Goal: Task Accomplishment & Management: Manage account settings

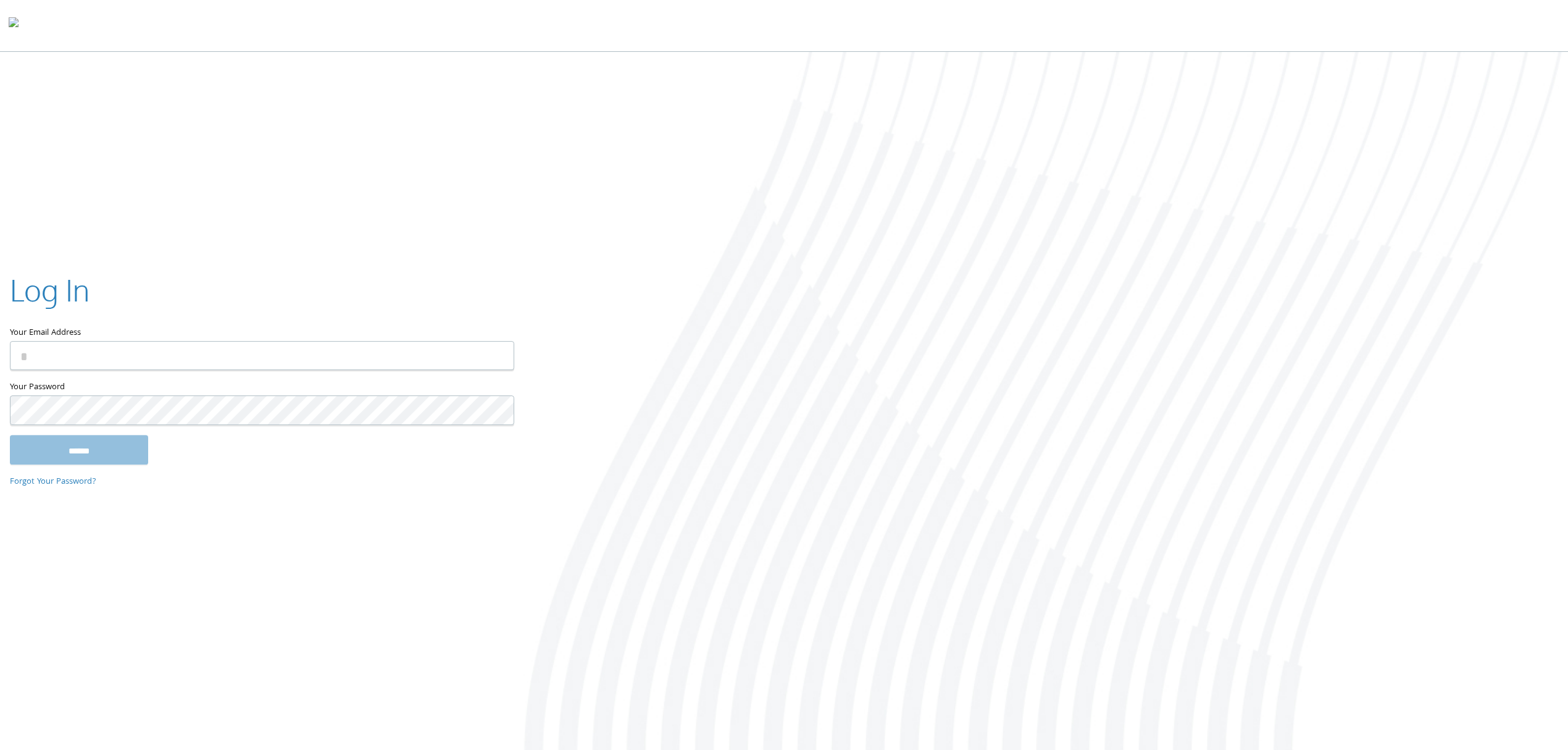
type input "**********"
click at [69, 453] on input "******" at bounding box center [79, 449] width 138 height 30
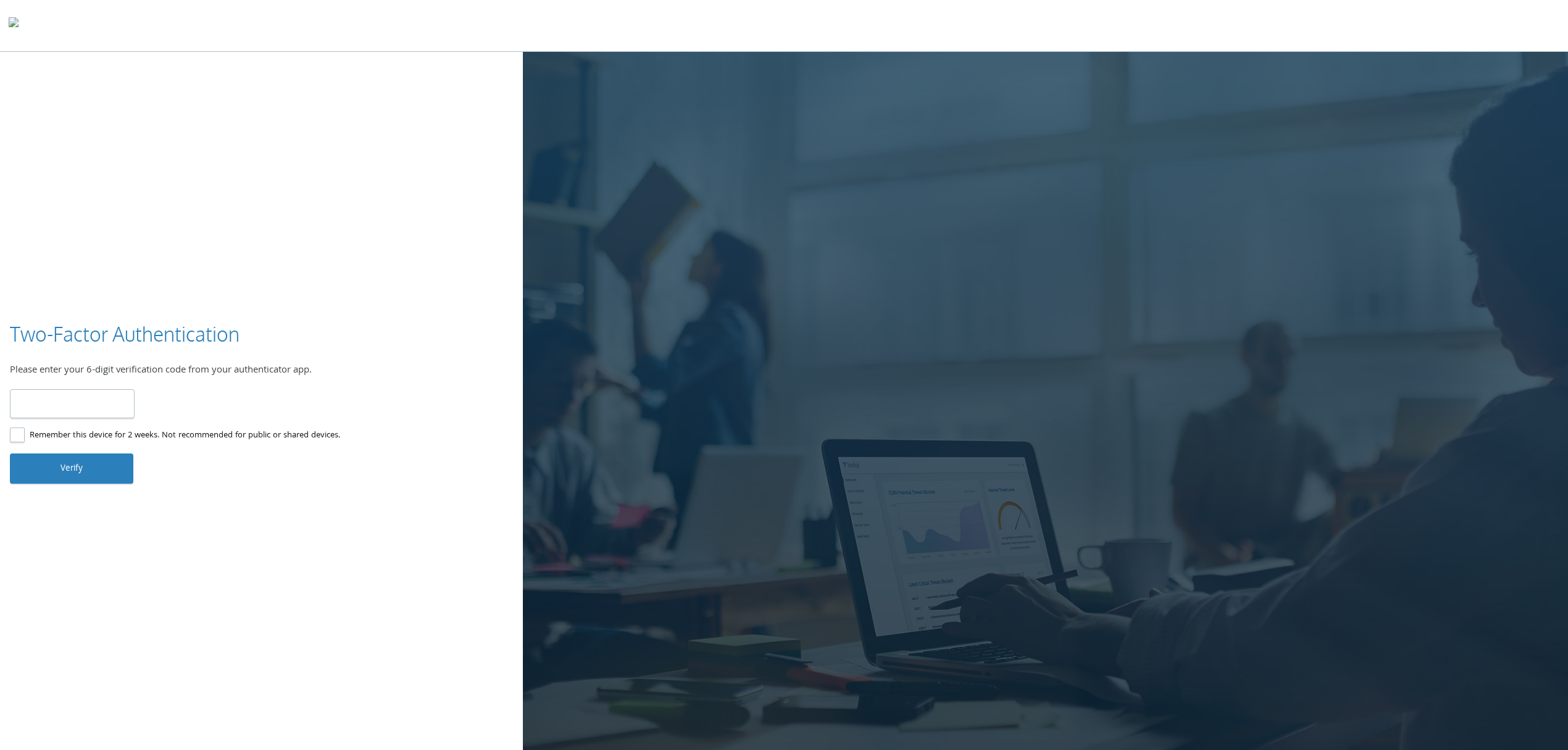
click at [53, 416] on input "number" at bounding box center [72, 404] width 125 height 29
type input "******"
